Goal: Use online tool/utility: Utilize a website feature to perform a specific function

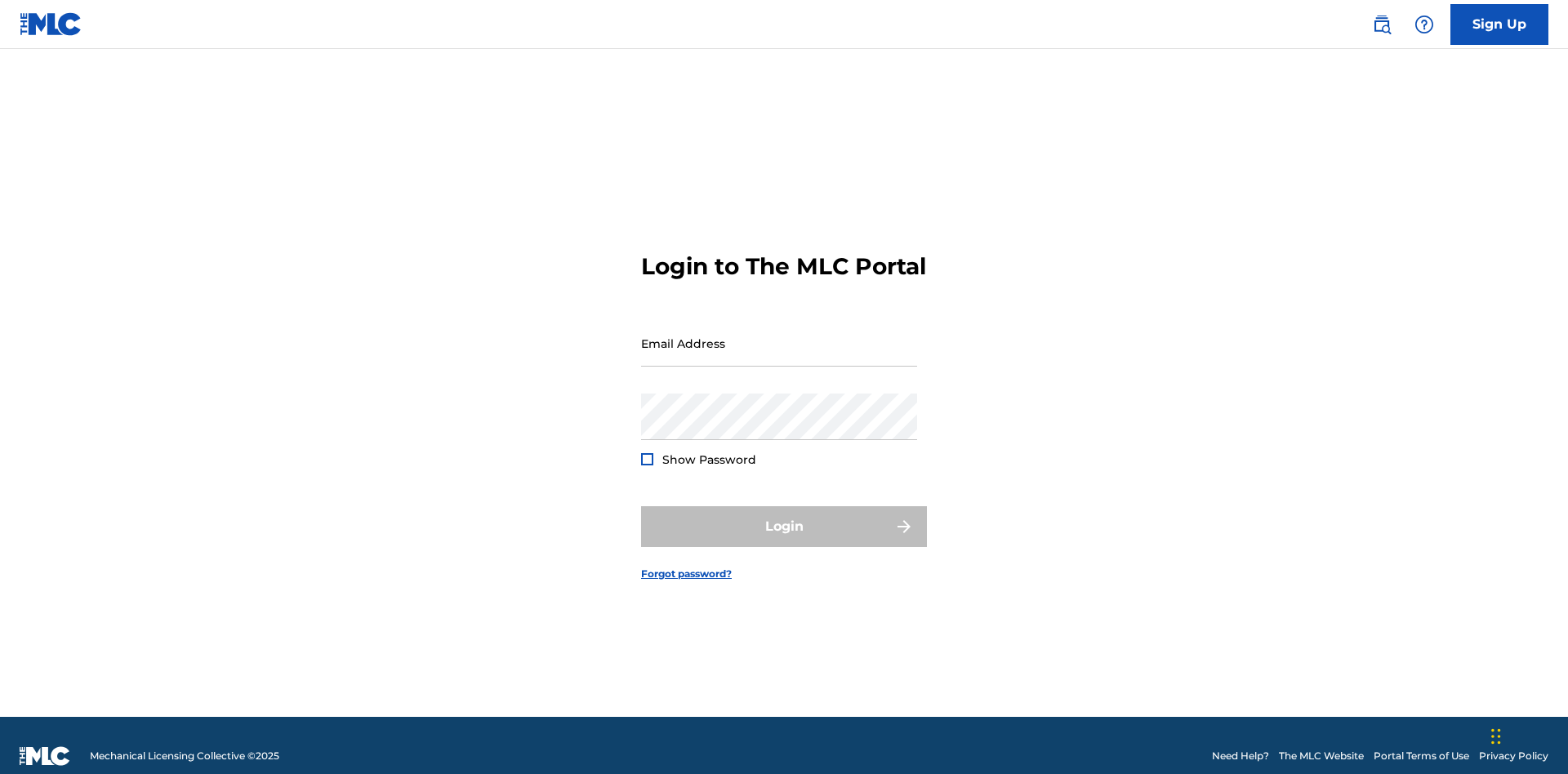
scroll to position [21, 0]
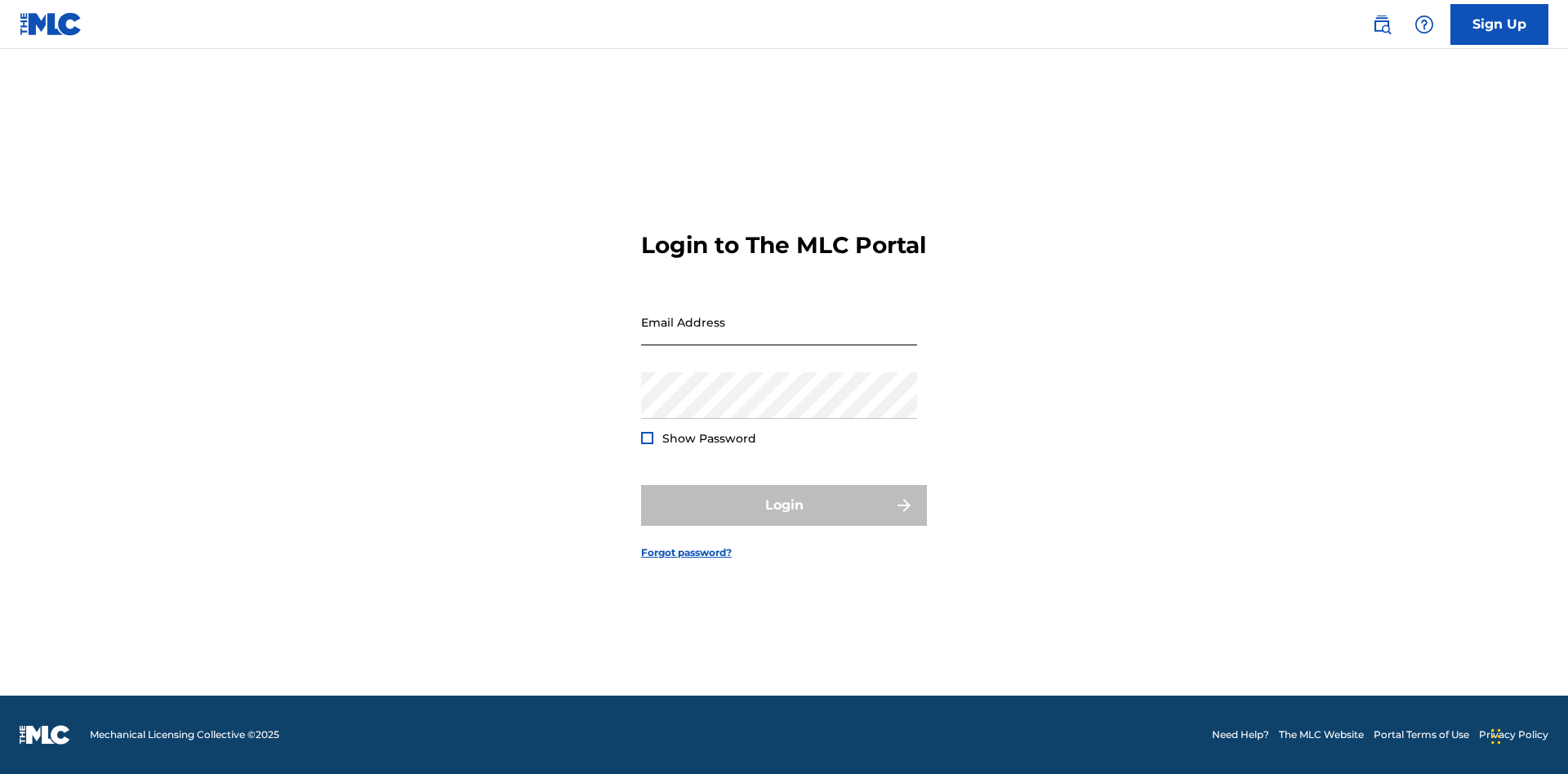
click at [779, 335] on input "Email Address" at bounding box center [779, 322] width 276 height 47
type input "Krystal.Ribble@themlc.com"
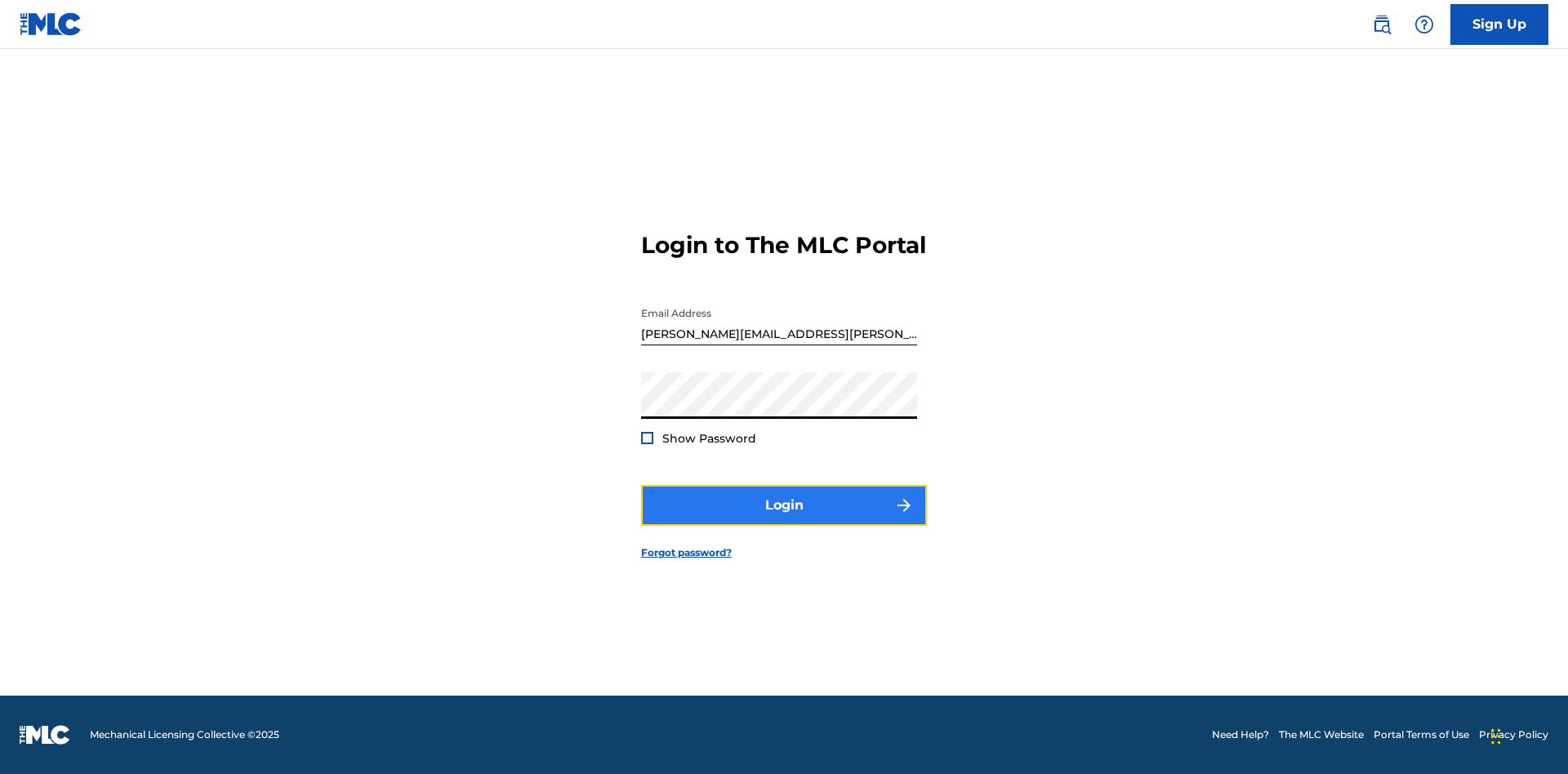
click at [784, 519] on button "Login" at bounding box center [784, 505] width 286 height 41
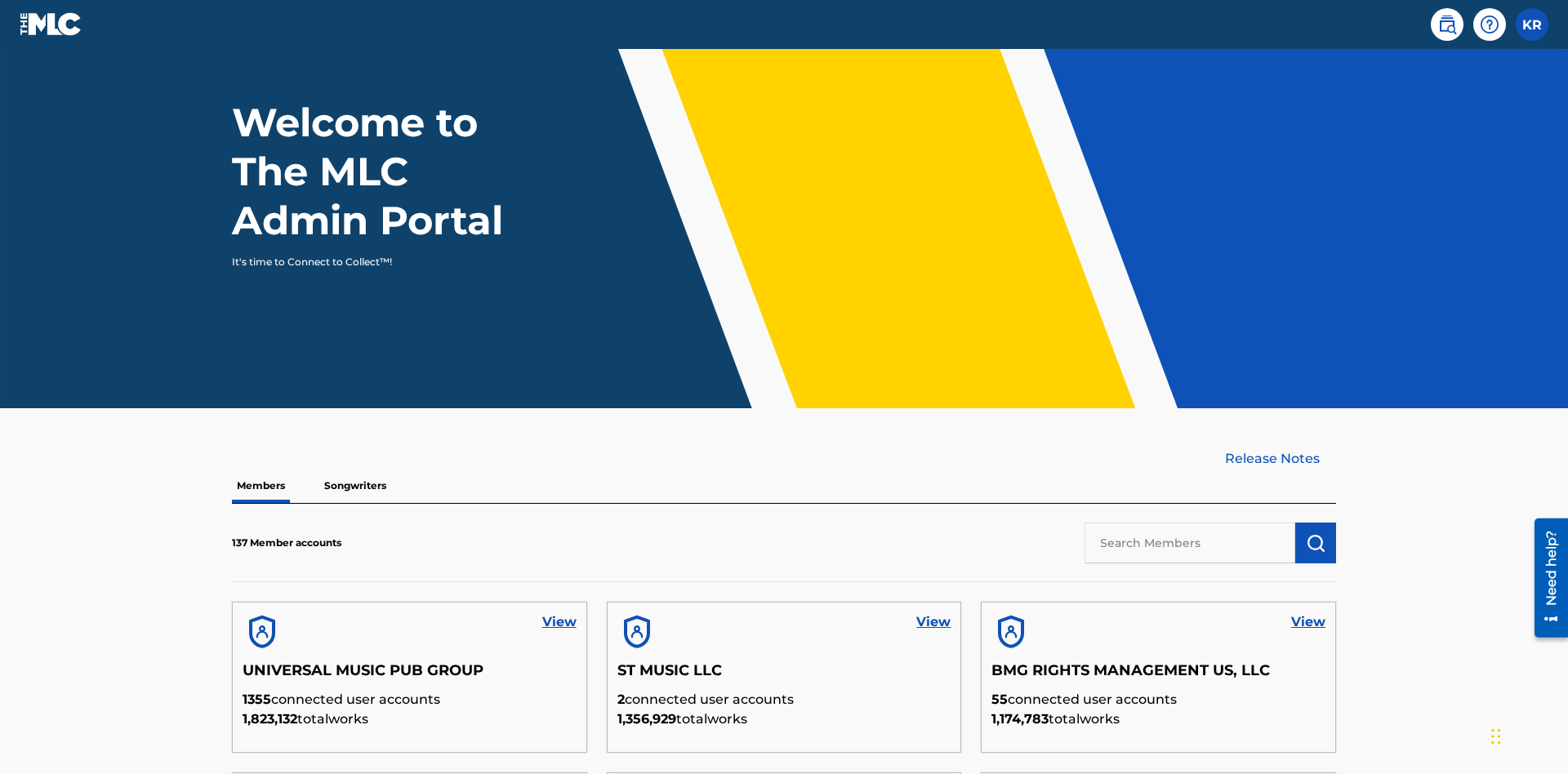
scroll to position [494, 0]
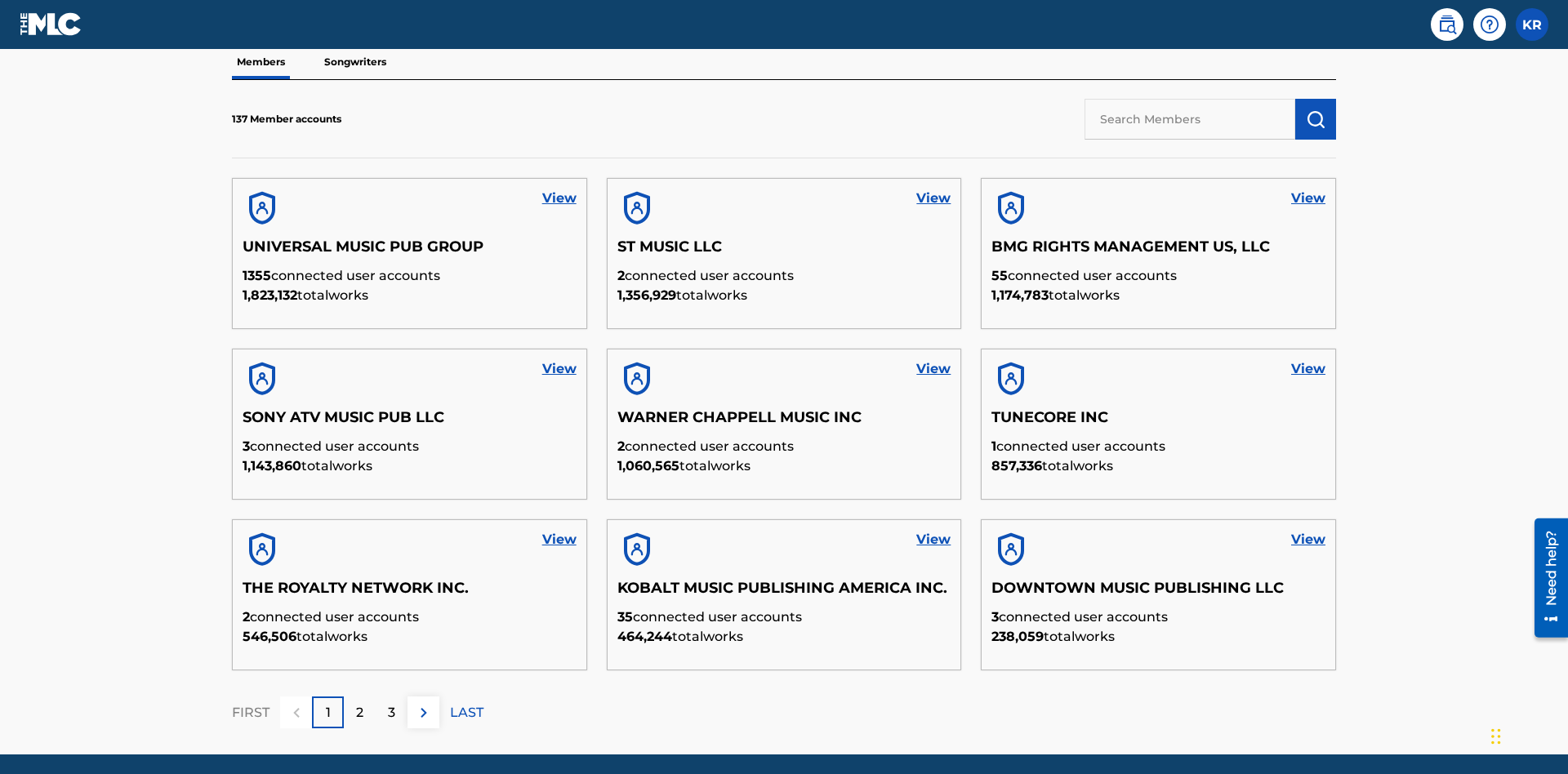
click at [1190, 118] on input "text" at bounding box center [1190, 119] width 211 height 41
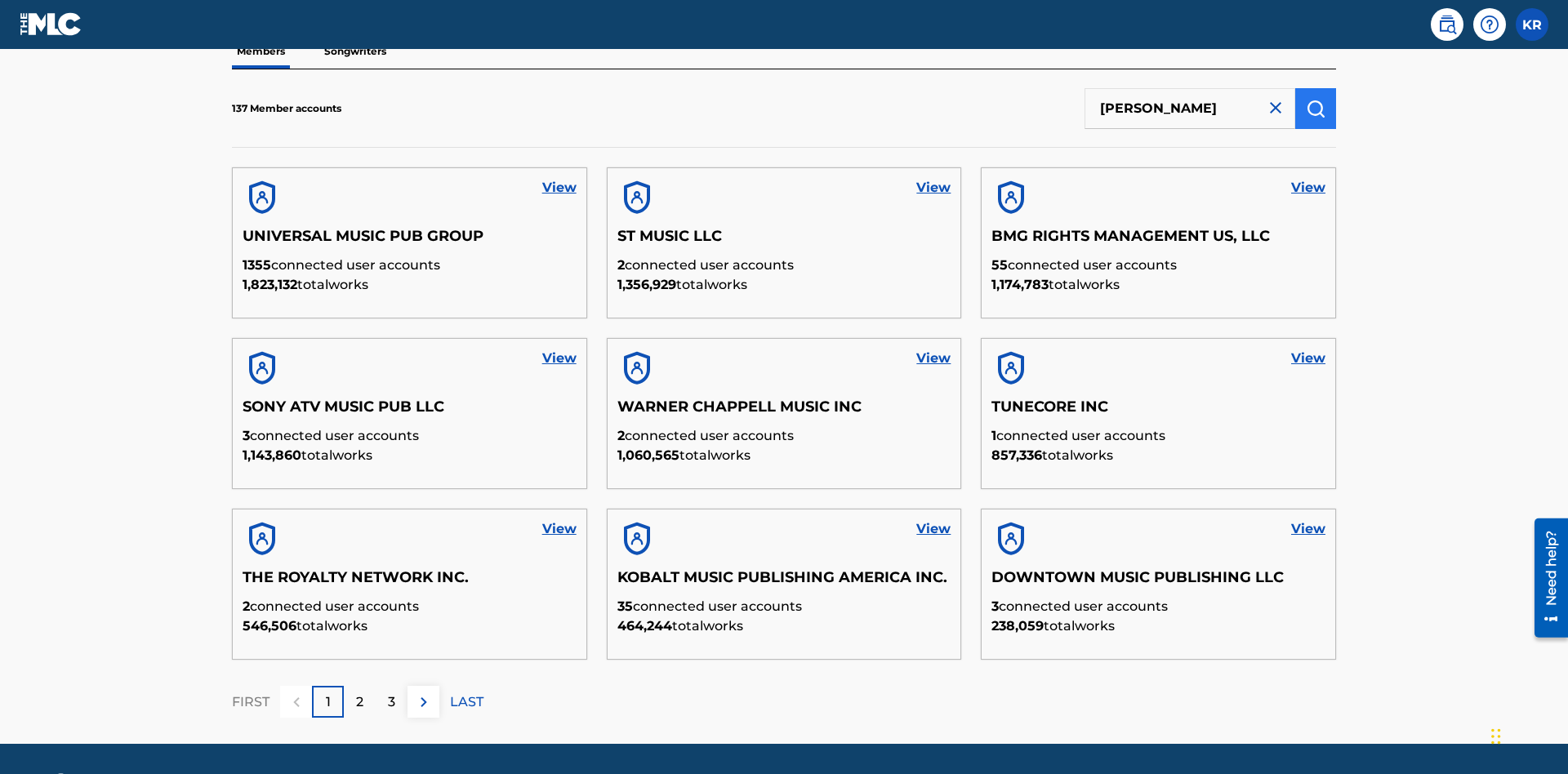
type input "EYAMA MCSINGER"
click at [1316, 108] on img "submit" at bounding box center [1315, 108] width 19 height 19
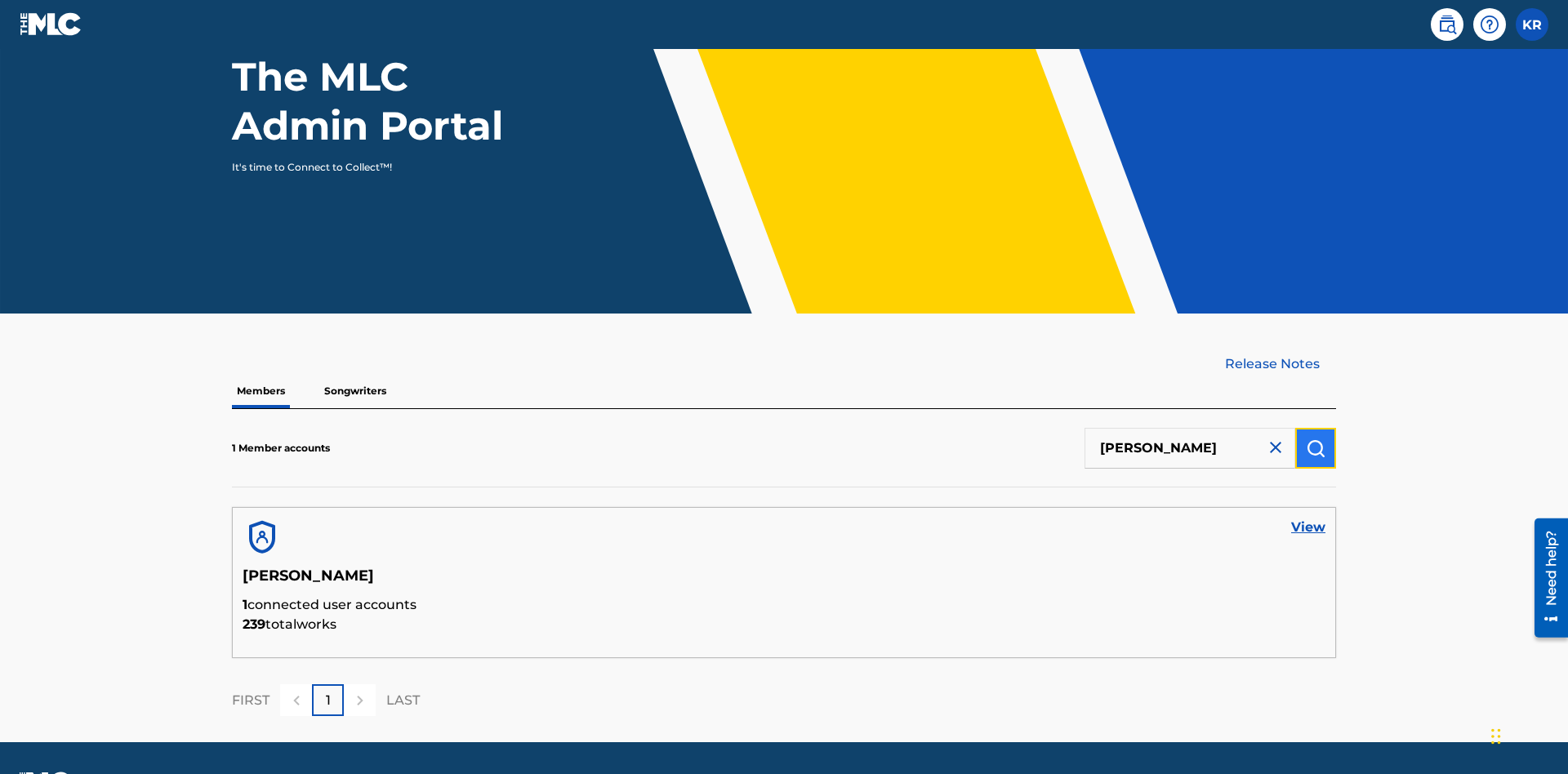
scroll to position [212, 0]
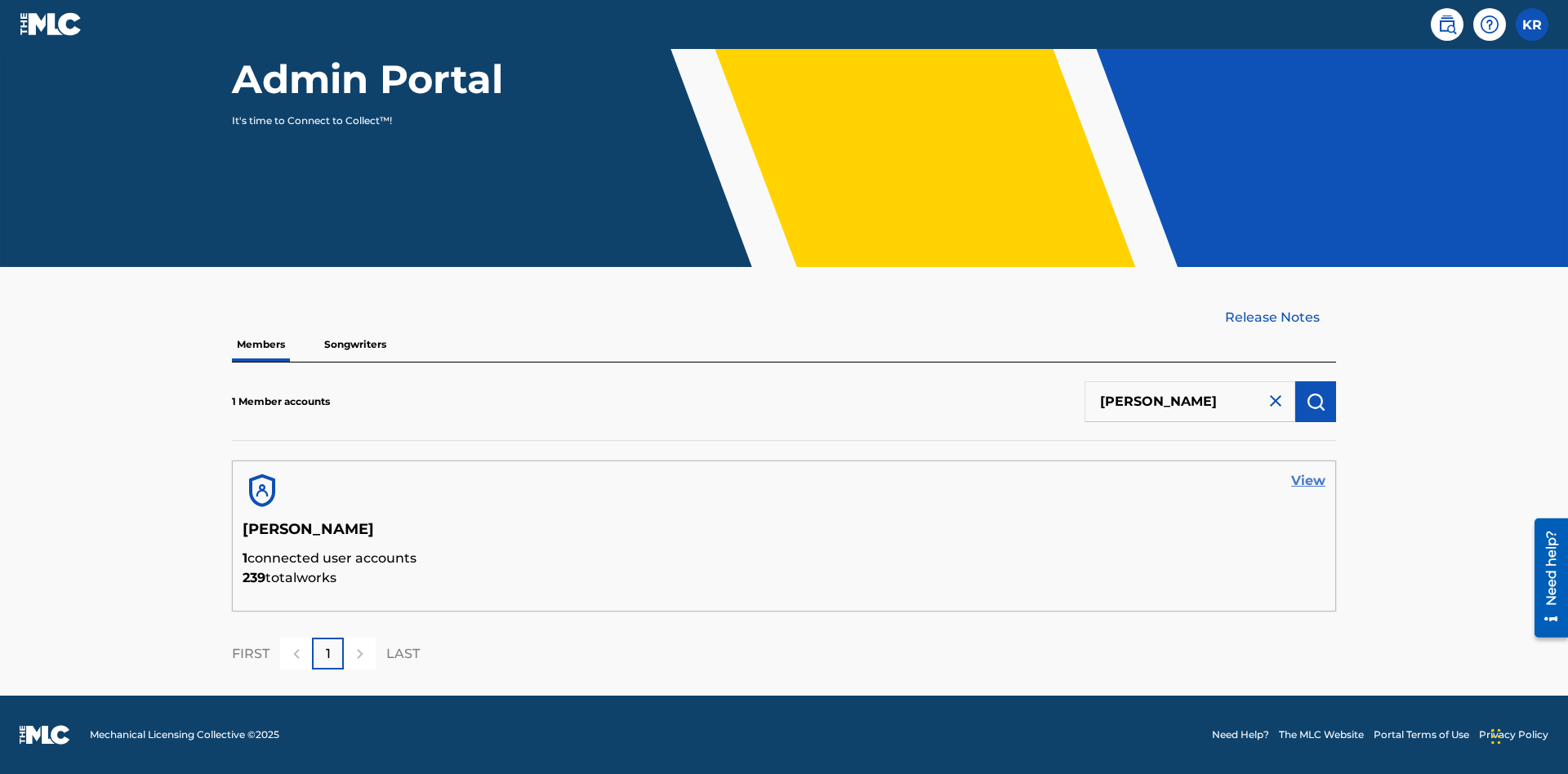
click at [1309, 481] on link "View" at bounding box center [1308, 480] width 34 height 19
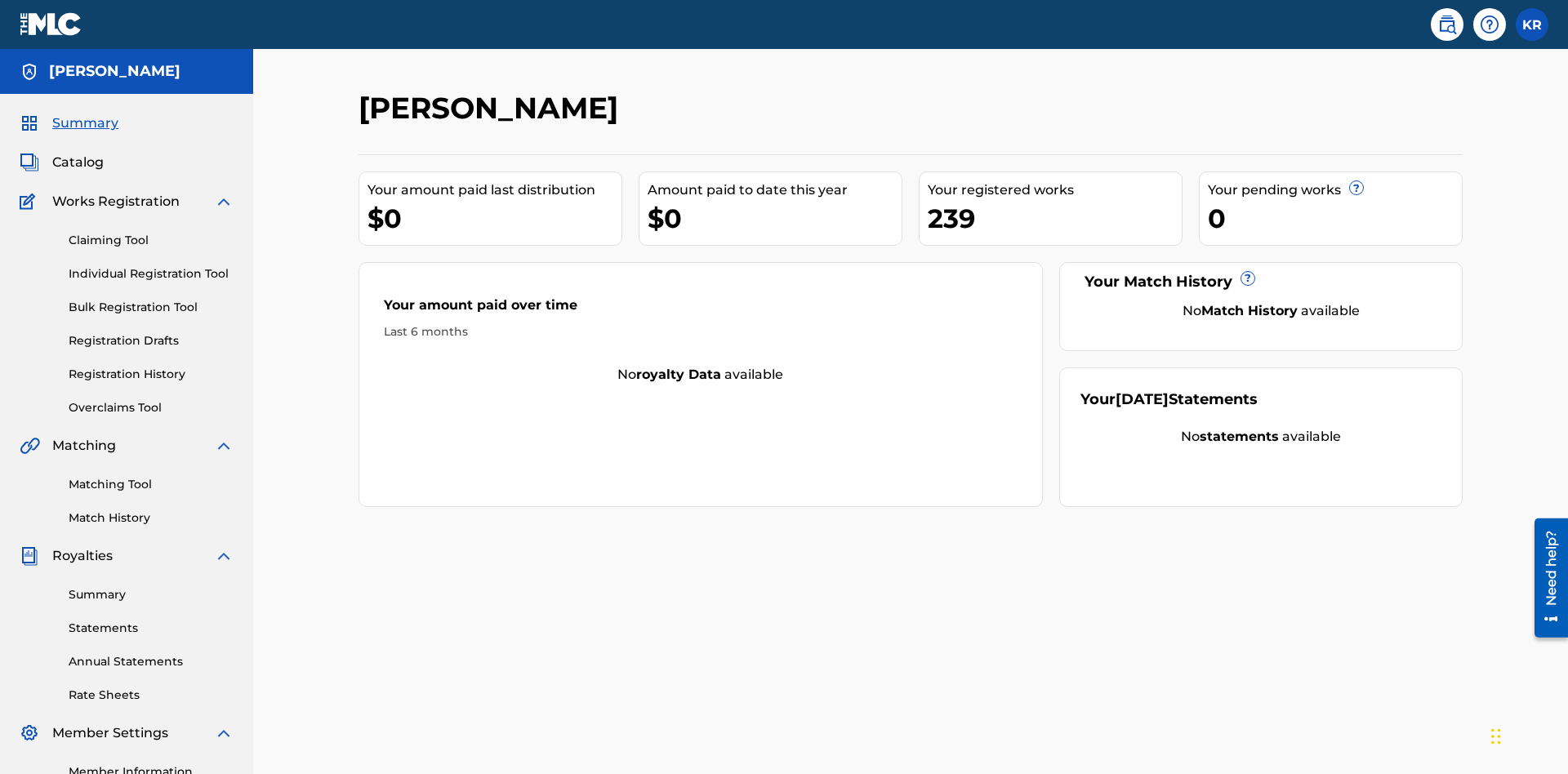
scroll to position [205, 0]
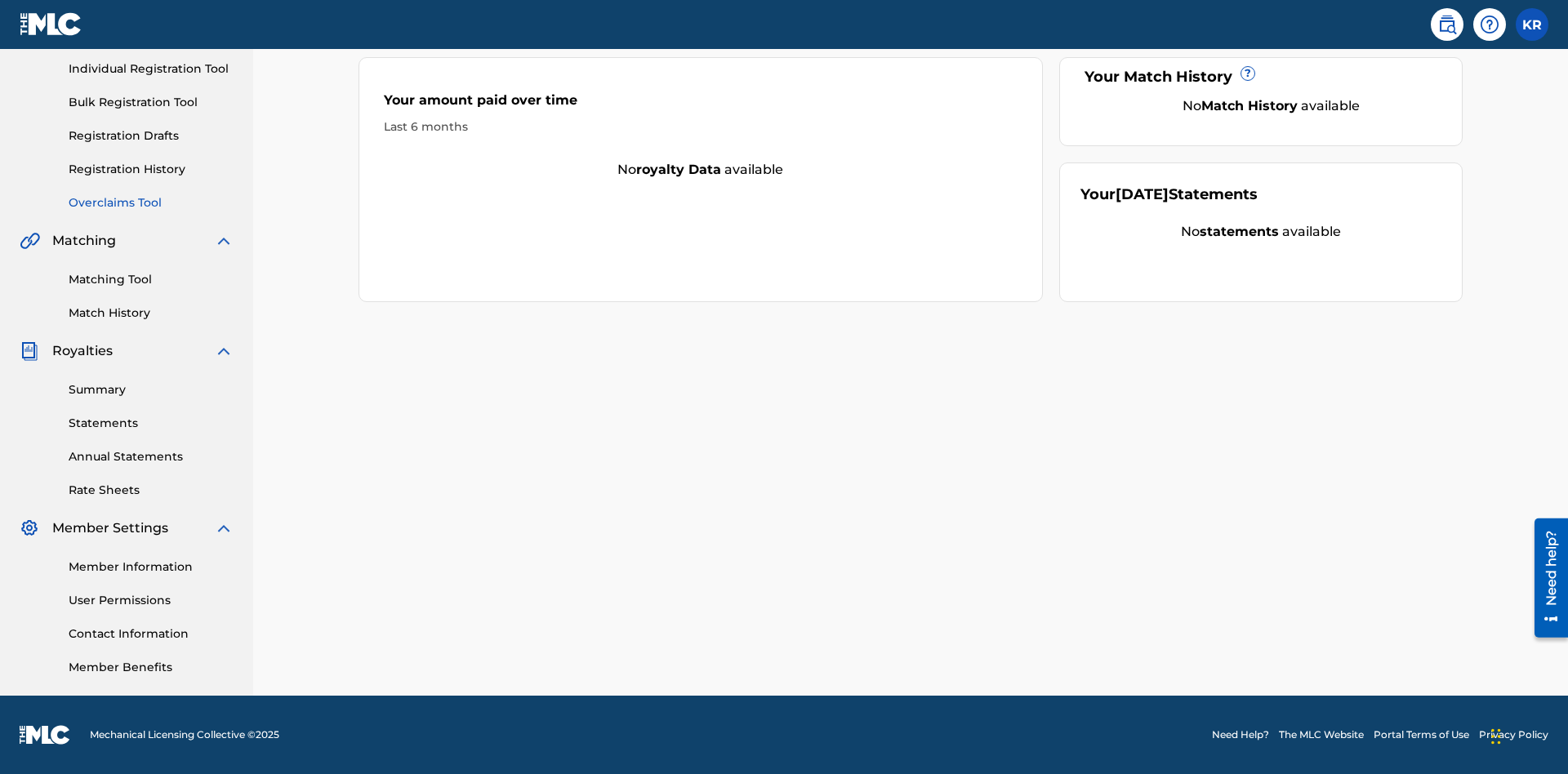
click at [151, 202] on link "Overclaims Tool" at bounding box center [151, 202] width 165 height 17
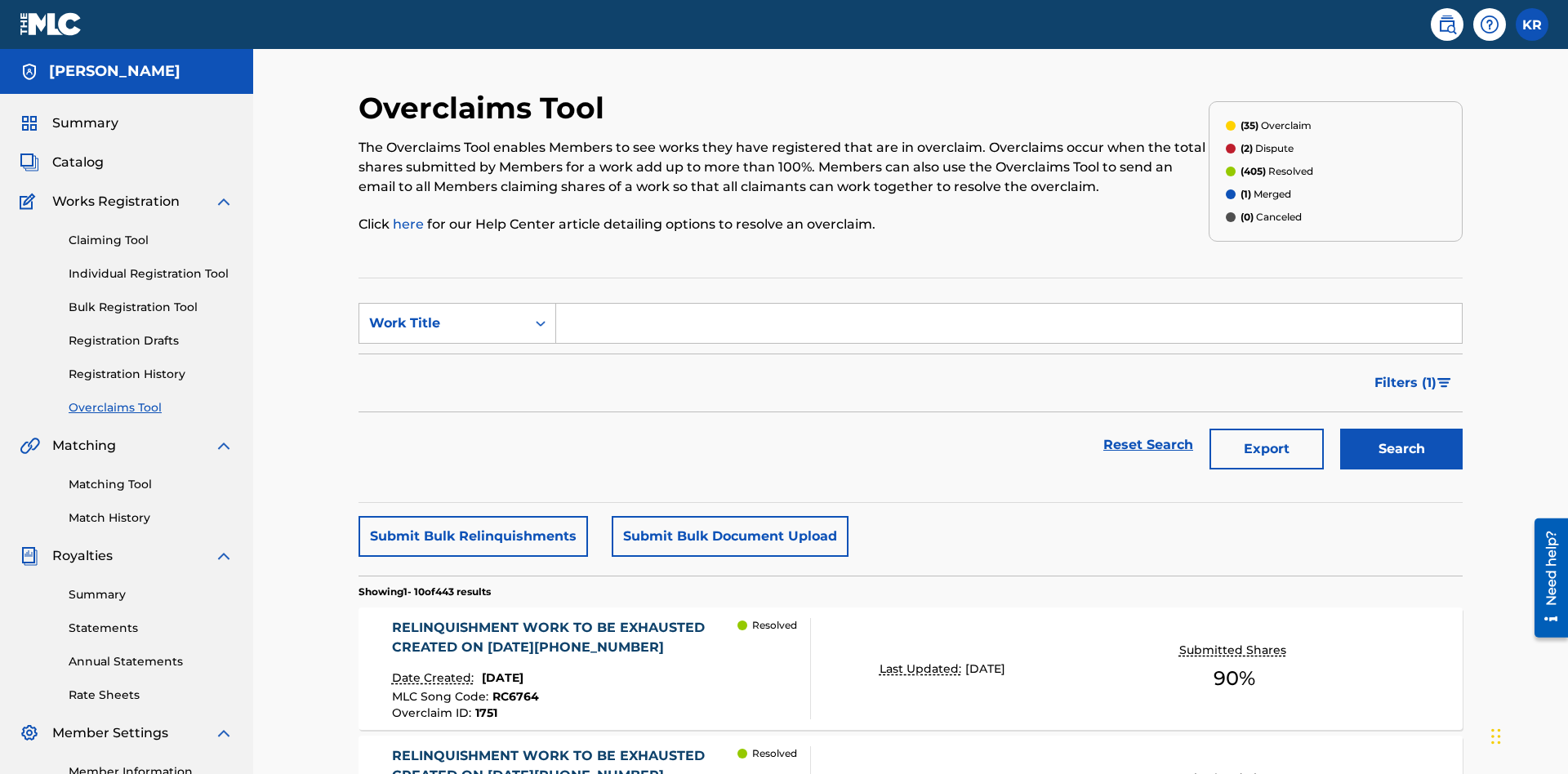
scroll to position [210, 0]
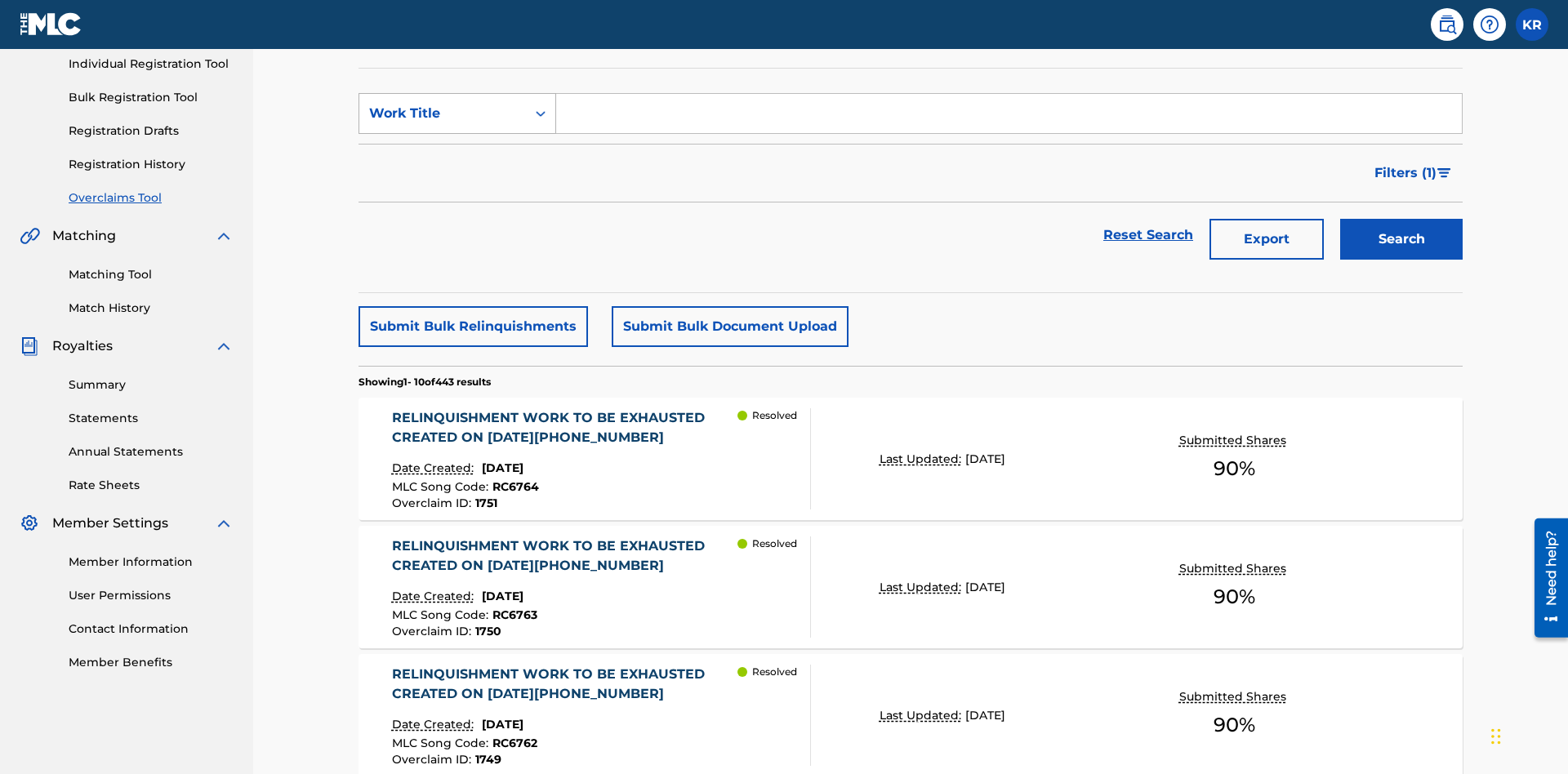
click at [443, 114] on div "Work Title" at bounding box center [443, 113] width 147 height 19
click at [457, 195] on div "Overclaim ID" at bounding box center [457, 195] width 196 height 41
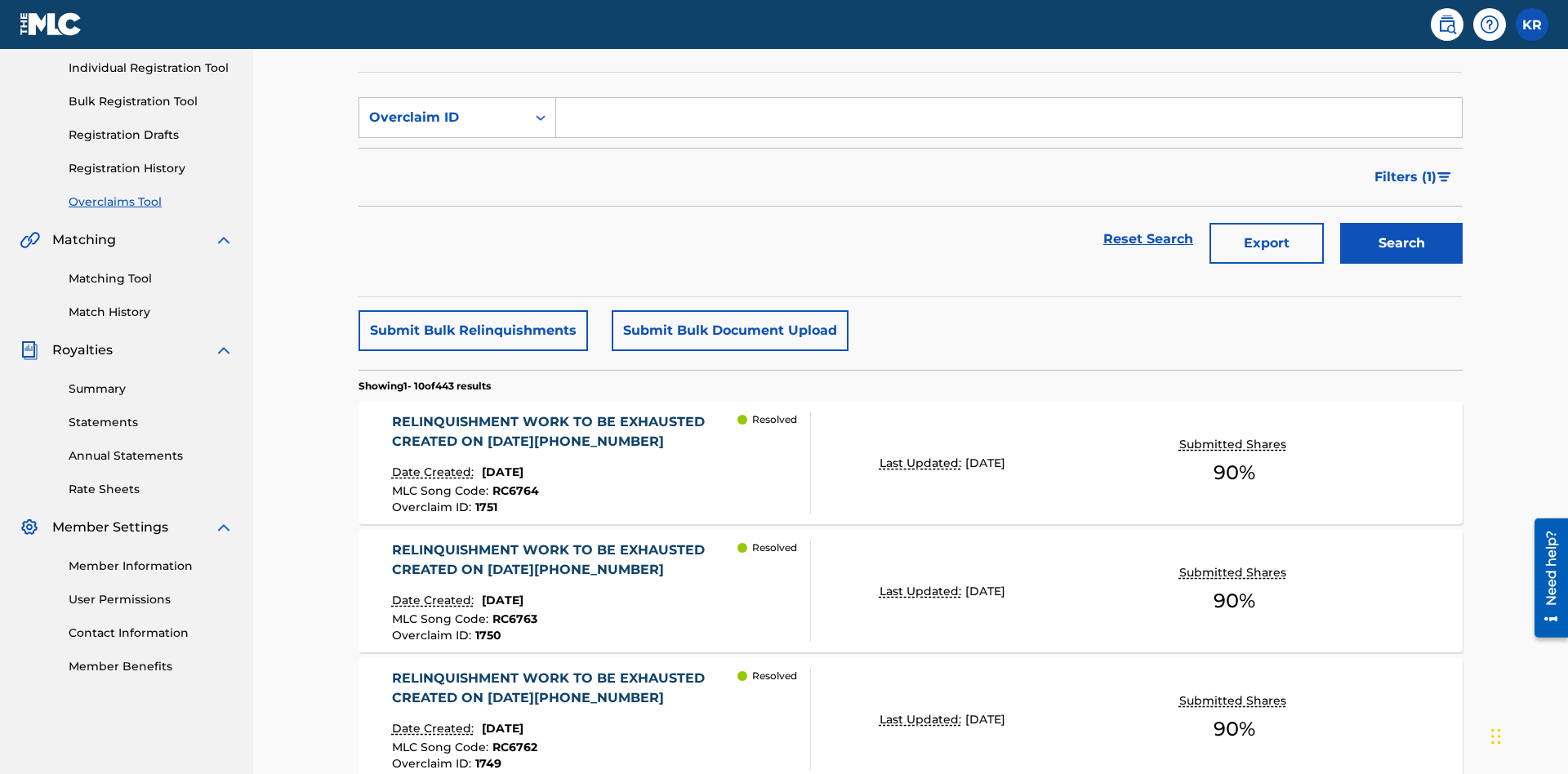
click at [1009, 117] on input "Search Form" at bounding box center [1009, 117] width 905 height 39
